Goal: Task Accomplishment & Management: Use online tool/utility

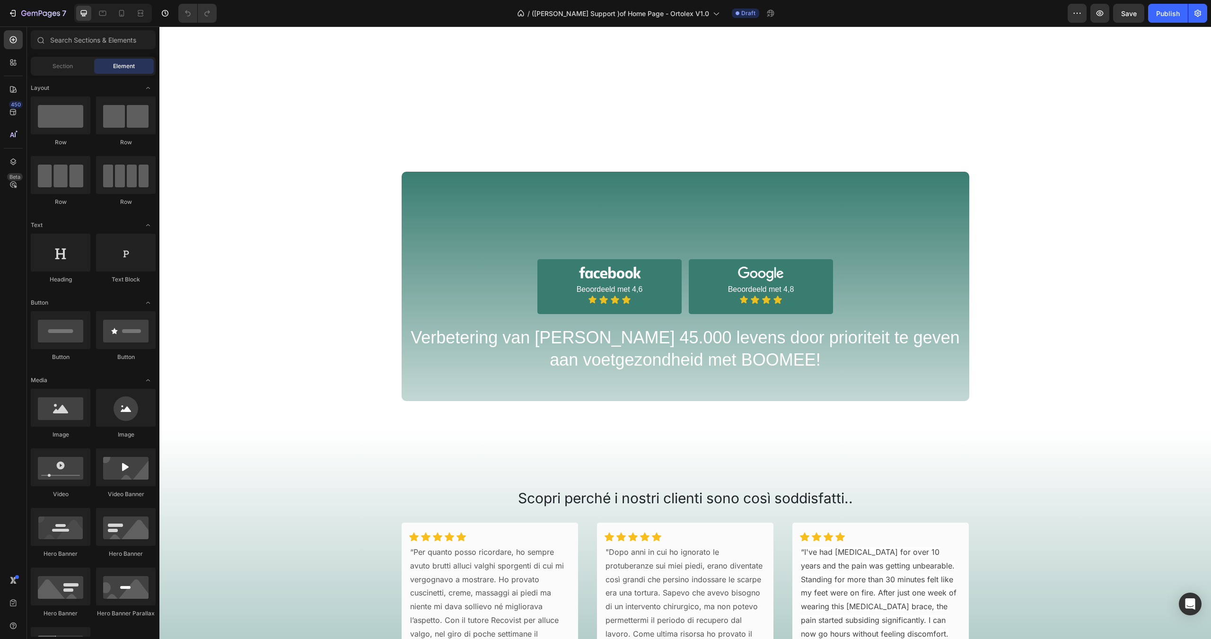
scroll to position [757, 0]
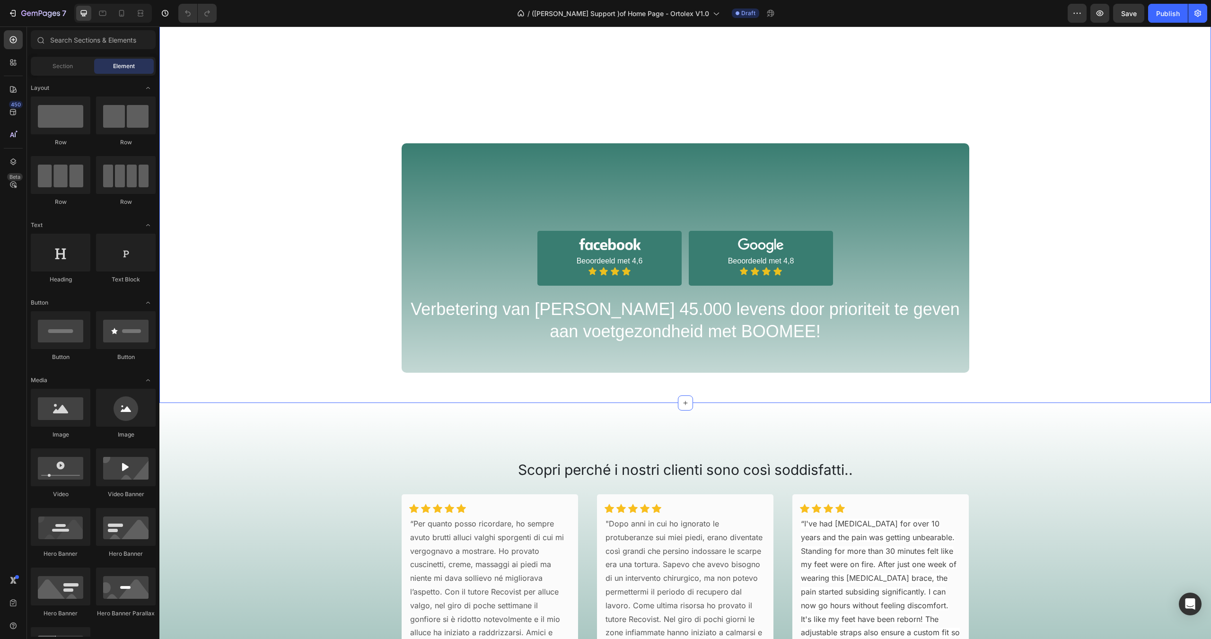
click at [532, 311] on div "Image Image Beoordeeld met 4,6 Text Block Icon Icon Icon Icon Icon List Row Ima…" at bounding box center [685, 175] width 1052 height 395
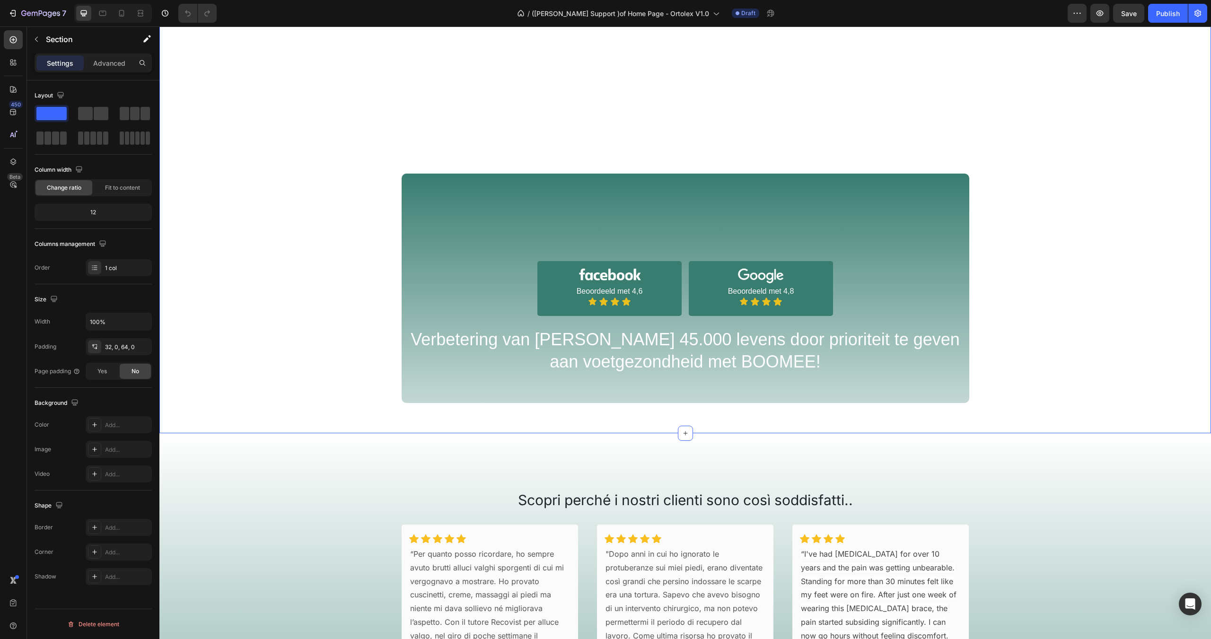
scroll to position [663, 0]
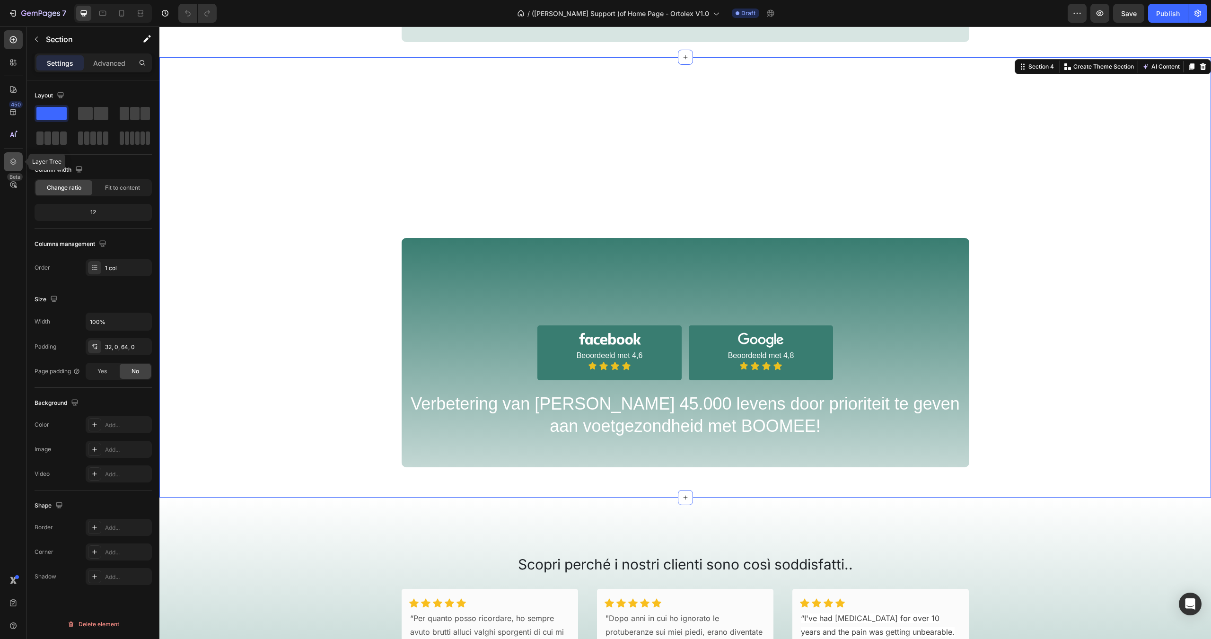
click at [11, 157] on icon at bounding box center [13, 161] width 9 height 9
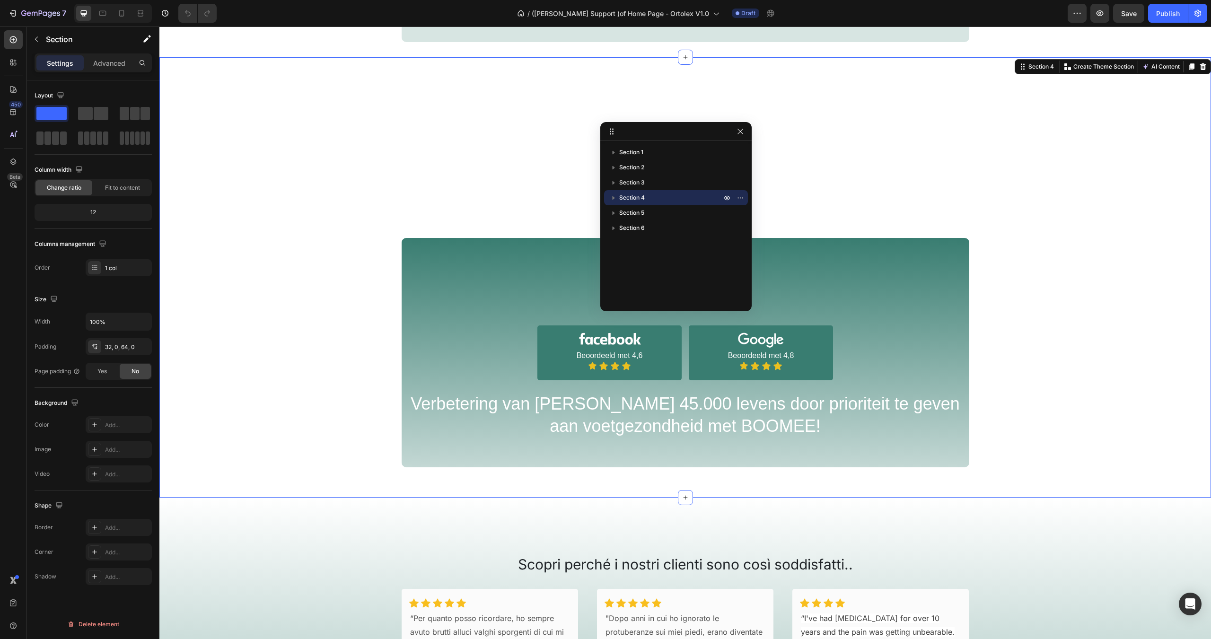
click at [614, 197] on icon "button" at bounding box center [614, 198] width 2 height 4
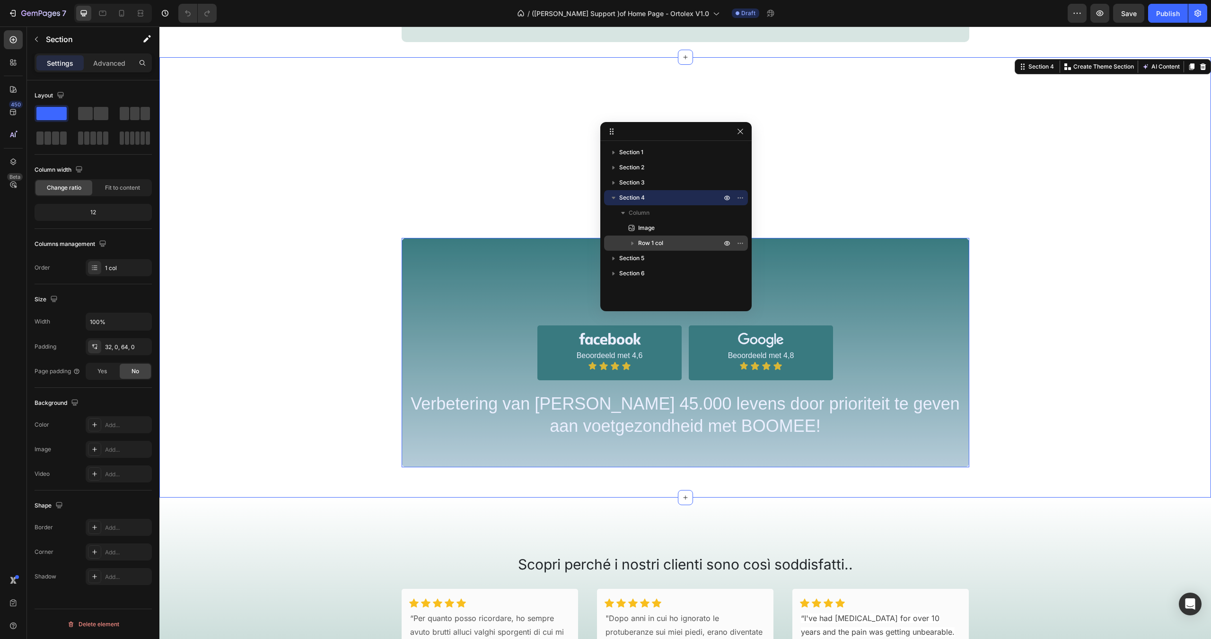
click at [635, 244] on icon "button" at bounding box center [632, 243] width 9 height 9
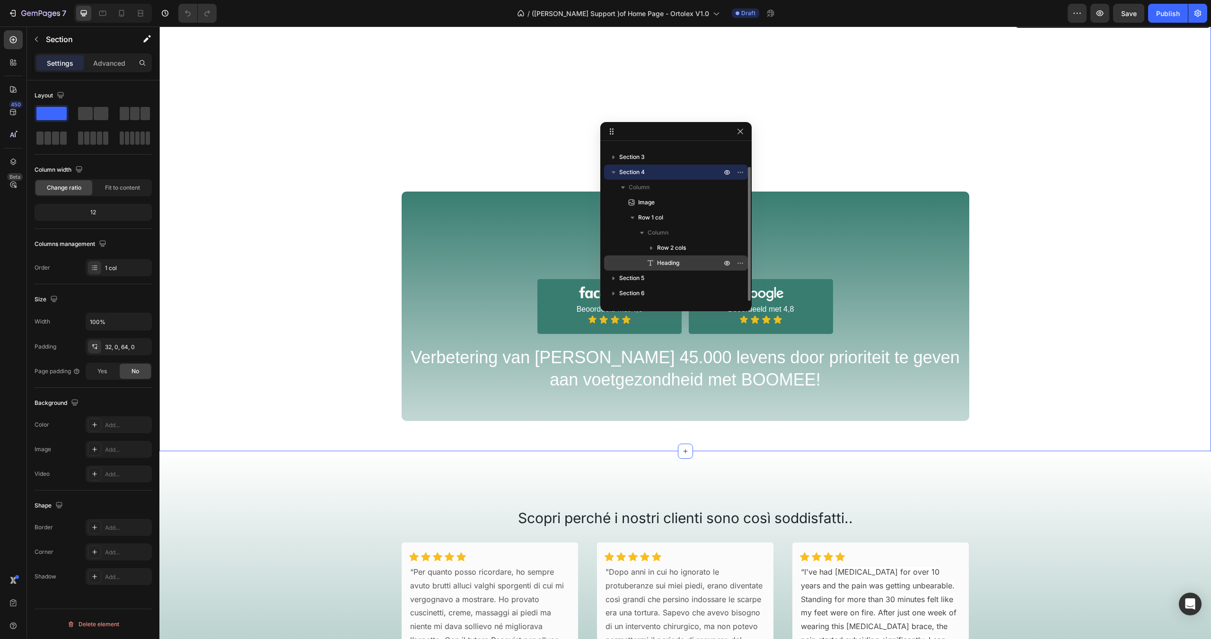
scroll to position [710, 0]
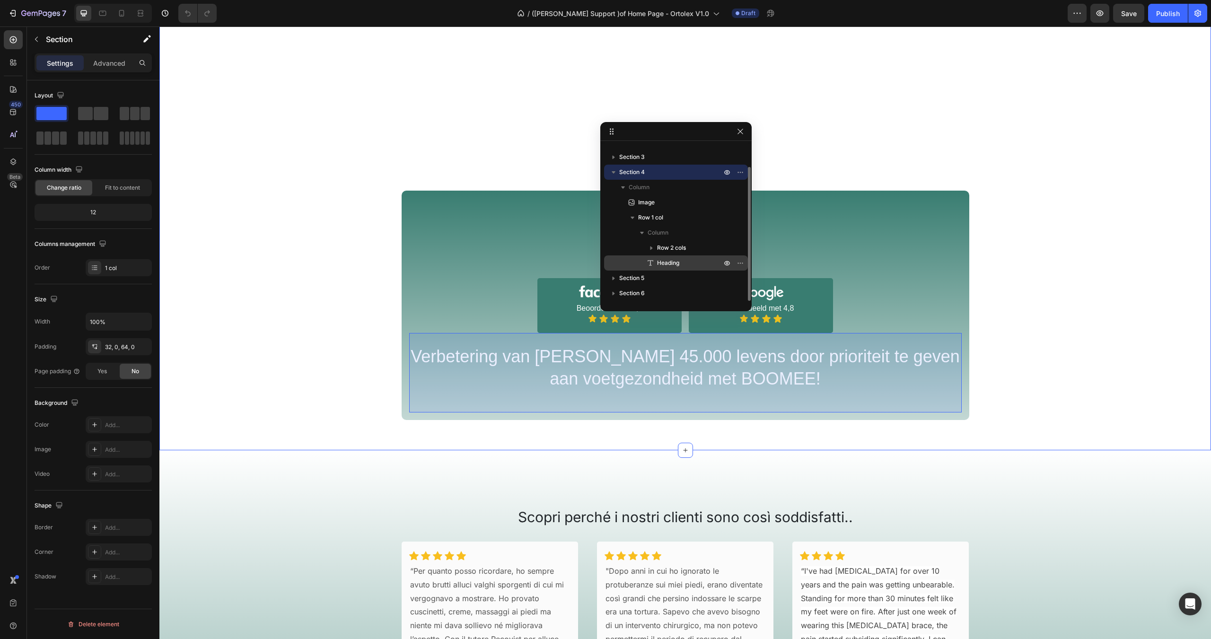
click at [671, 261] on span "Heading" at bounding box center [668, 262] width 22 height 9
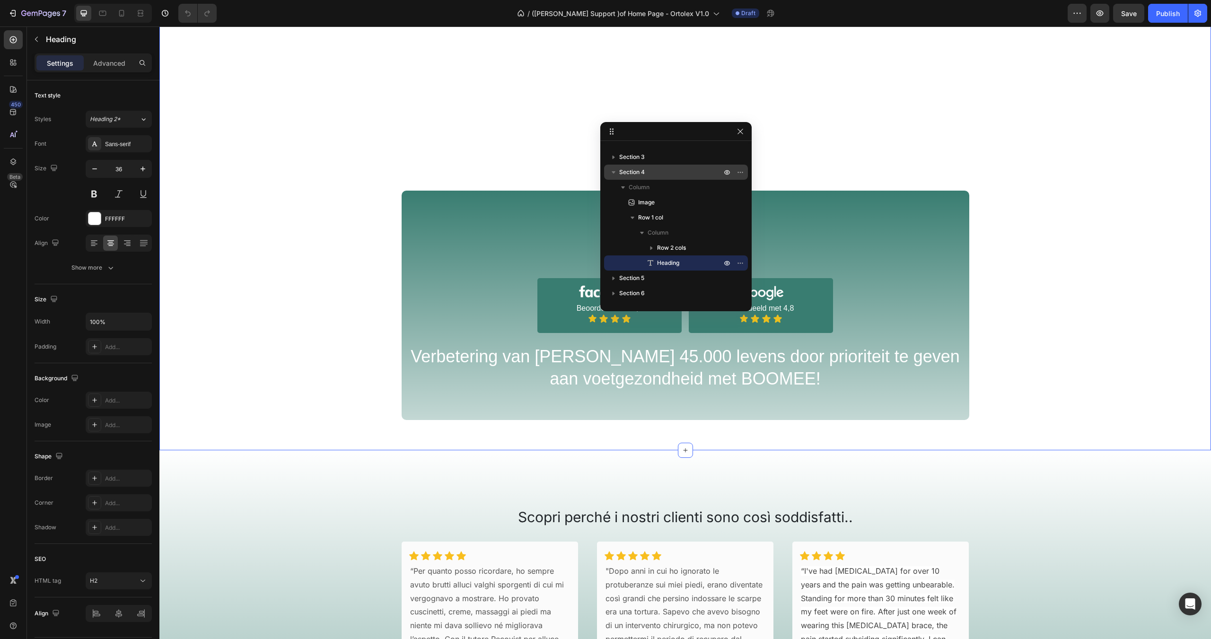
click at [530, 349] on div "Image Image Beoordeeld met 4,6 Text Block Icon Icon Icon Icon Icon List Row Ima…" at bounding box center [685, 222] width 1052 height 395
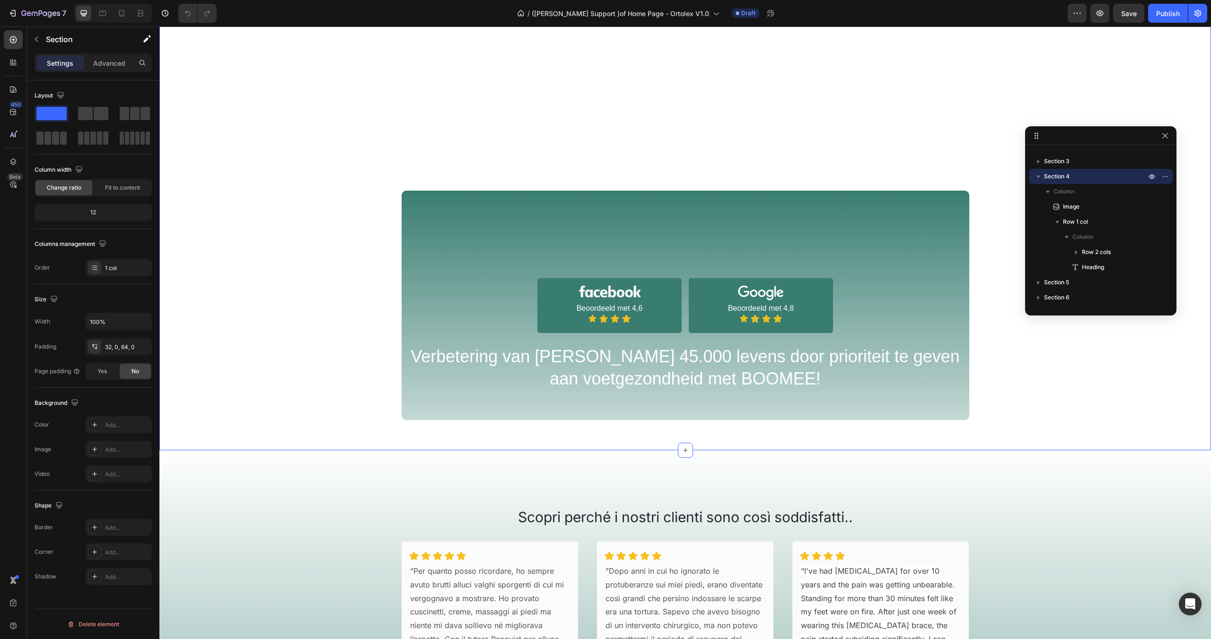
drag, startPoint x: 666, startPoint y: 129, endPoint x: 1092, endPoint y: 133, distance: 425.9
click at [506, 372] on div "Image Image Beoordeeld met 4,6 Text Block Icon Icon Icon Icon Icon List Row Ima…" at bounding box center [685, 222] width 1052 height 395
click at [465, 357] on div "Image Image Beoordeeld met 4,6 Text Block Icon Icon Icon Icon Icon List Row Ima…" at bounding box center [685, 222] width 1052 height 395
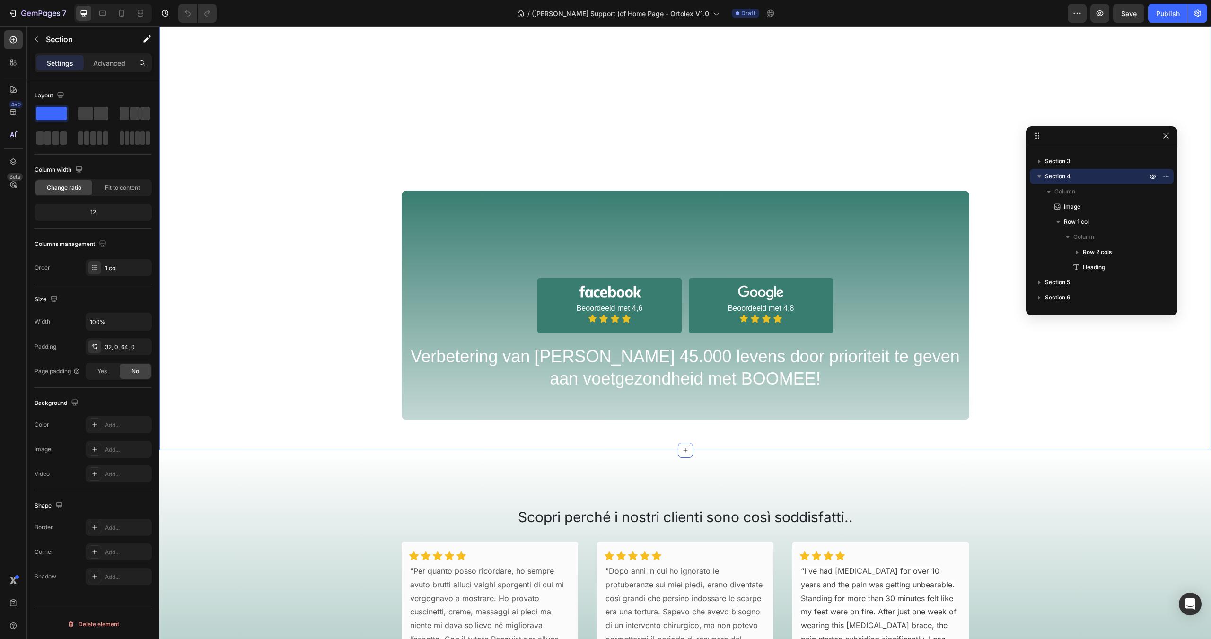
click at [314, 344] on div "Image Image Beoordeeld met 4,6 Text Block Icon Icon Icon Icon Icon List Row Ima…" at bounding box center [685, 222] width 1052 height 395
click at [101, 63] on p "Advanced" at bounding box center [109, 63] width 32 height 10
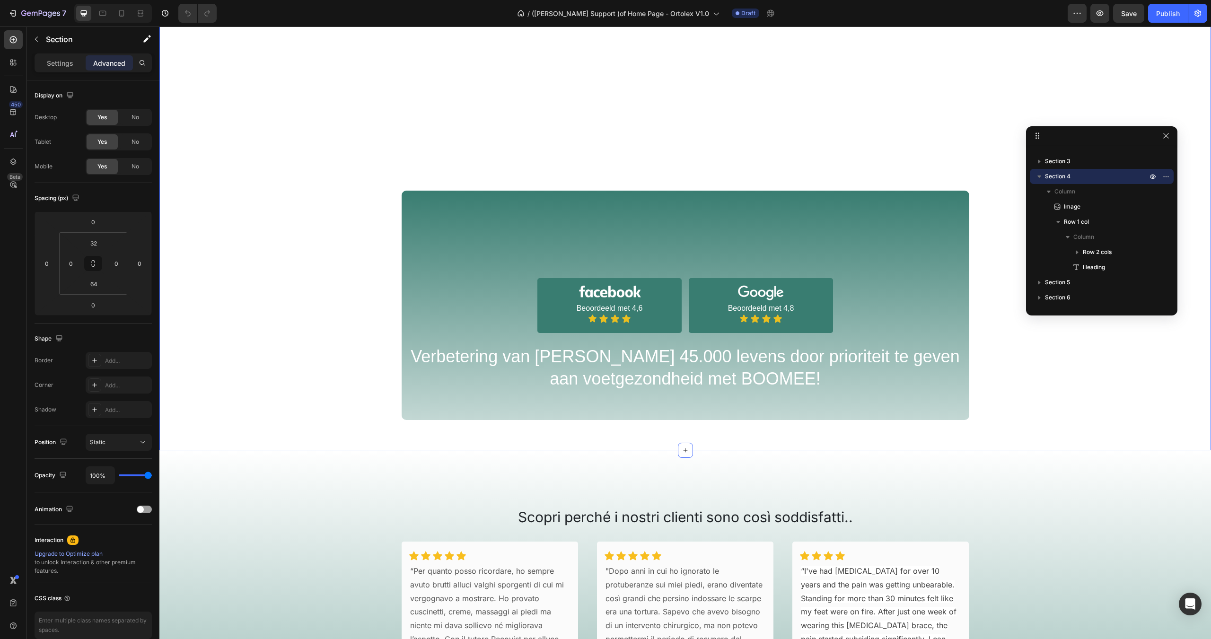
click at [512, 419] on div "Image Image Beoordeeld met 4,6 Text Block Icon Icon Icon Icon Icon List Row Ima…" at bounding box center [685, 222] width 1052 height 395
click at [516, 388] on div "Image Image Beoordeeld met 4,6 Text Block Icon Icon Icon Icon Icon List Row Ima…" at bounding box center [685, 222] width 1052 height 395
